Goal: Check status: Check status

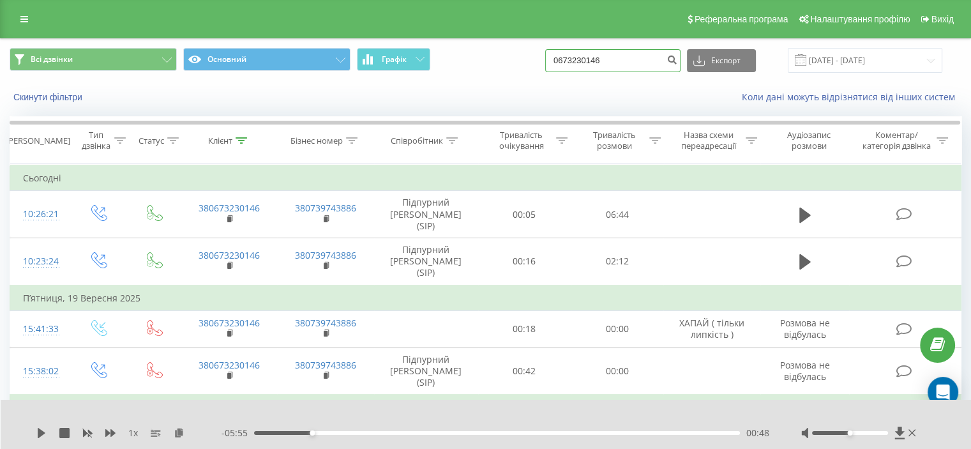
drag, startPoint x: 609, startPoint y: 58, endPoint x: 525, endPoint y: 58, distance: 83.7
click at [525, 58] on div "Всі дзвінки Основний Графік 0673230146 Експорт .csv .xls .xlsx [DATE] - [DATE]" at bounding box center [486, 60] width 952 height 25
paste input "69169964"
type input "0669169964"
click at [678, 56] on icon "submit" at bounding box center [672, 58] width 11 height 8
